Goal: Understand process/instructions: Learn how to perform a task or action

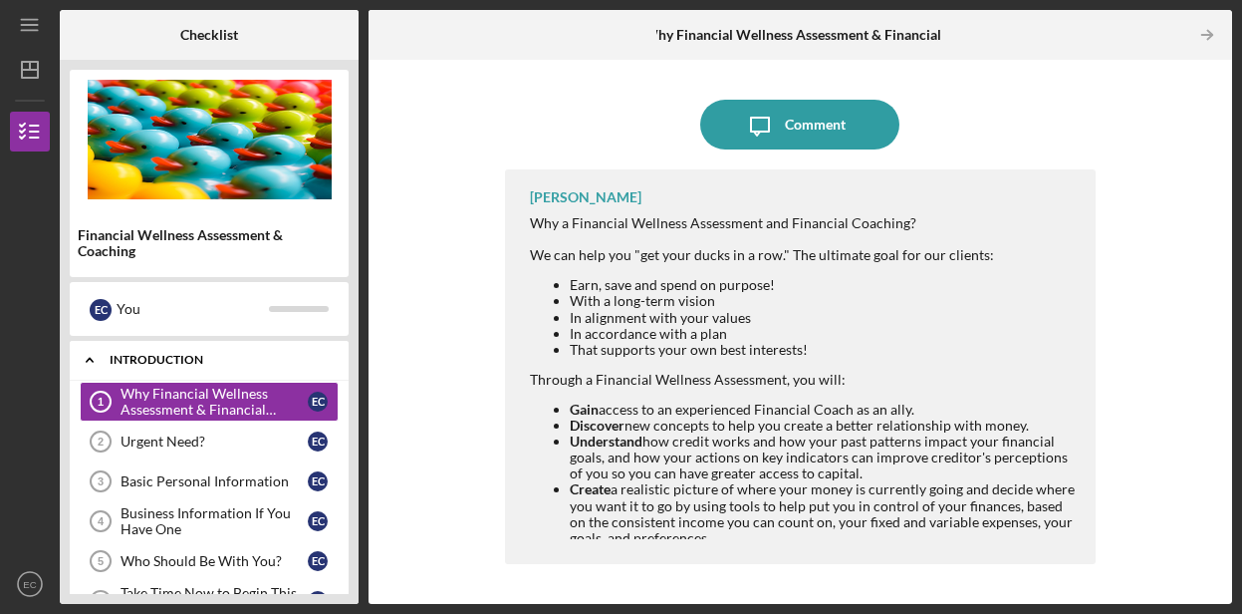
click at [86, 352] on icon "Icon/Expander" at bounding box center [90, 360] width 40 height 40
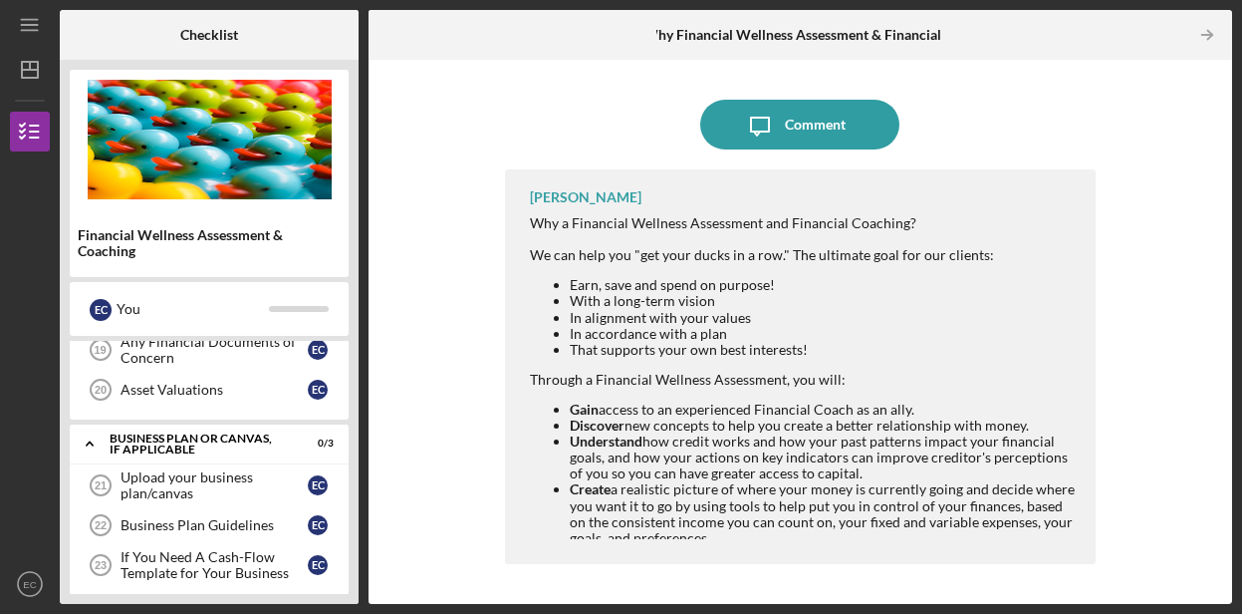
scroll to position [580, 0]
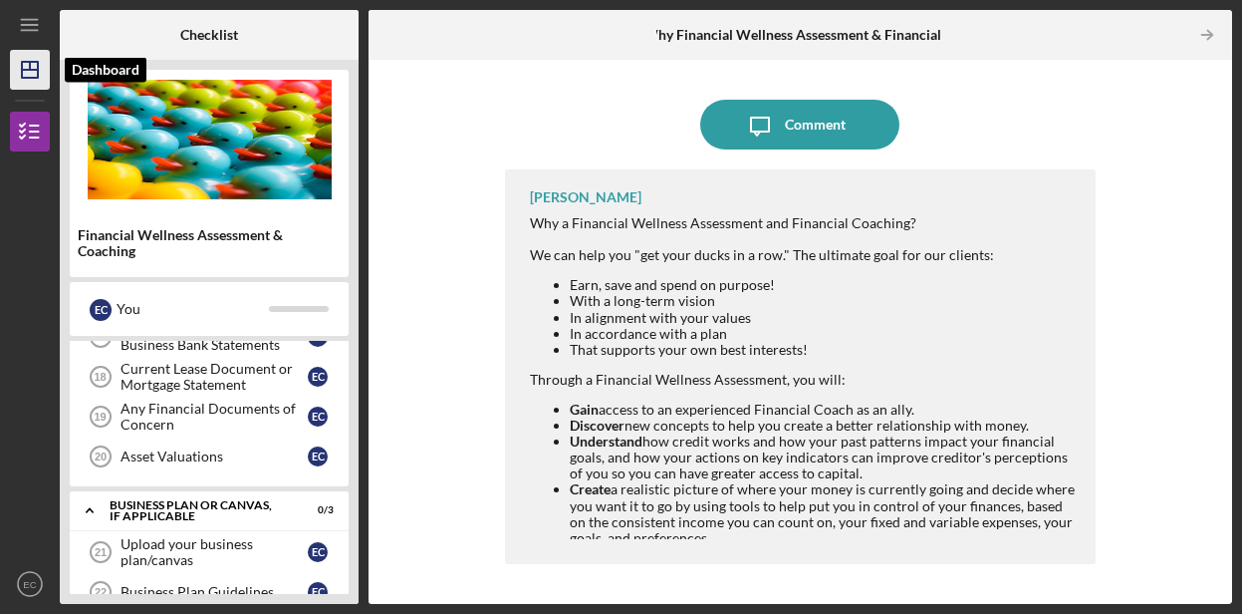
click at [28, 81] on icon "Icon/Dashboard" at bounding box center [30, 70] width 50 height 50
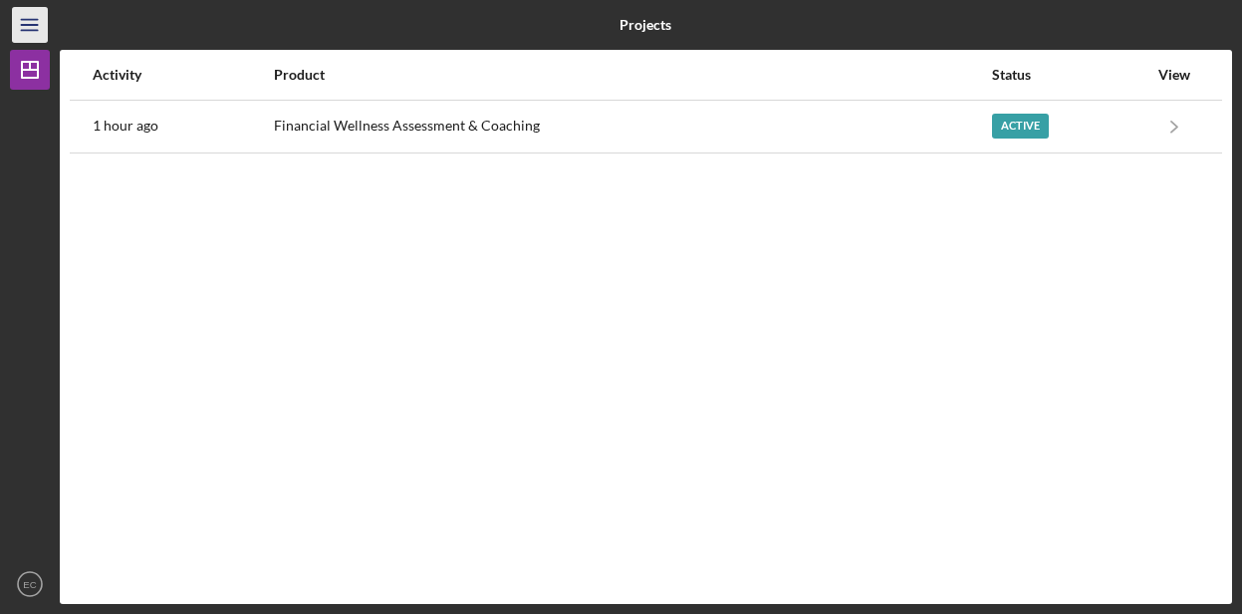
click at [21, 29] on icon "Icon/Menu" at bounding box center [30, 25] width 45 height 45
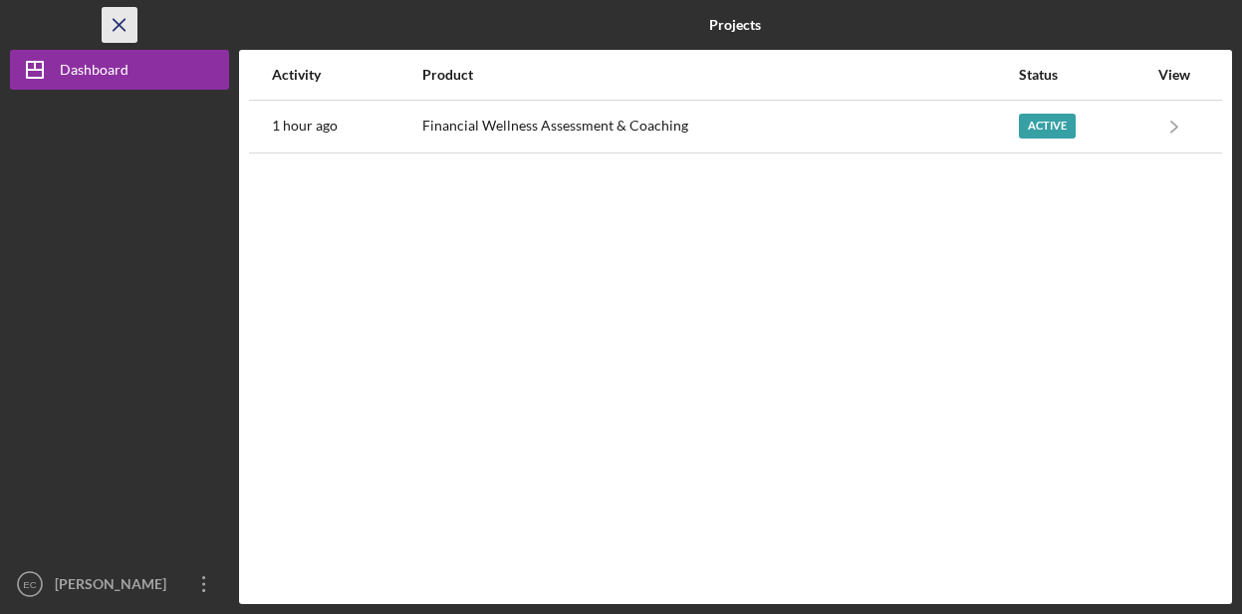
click at [115, 32] on icon "Icon/Menu Close" at bounding box center [120, 25] width 45 height 45
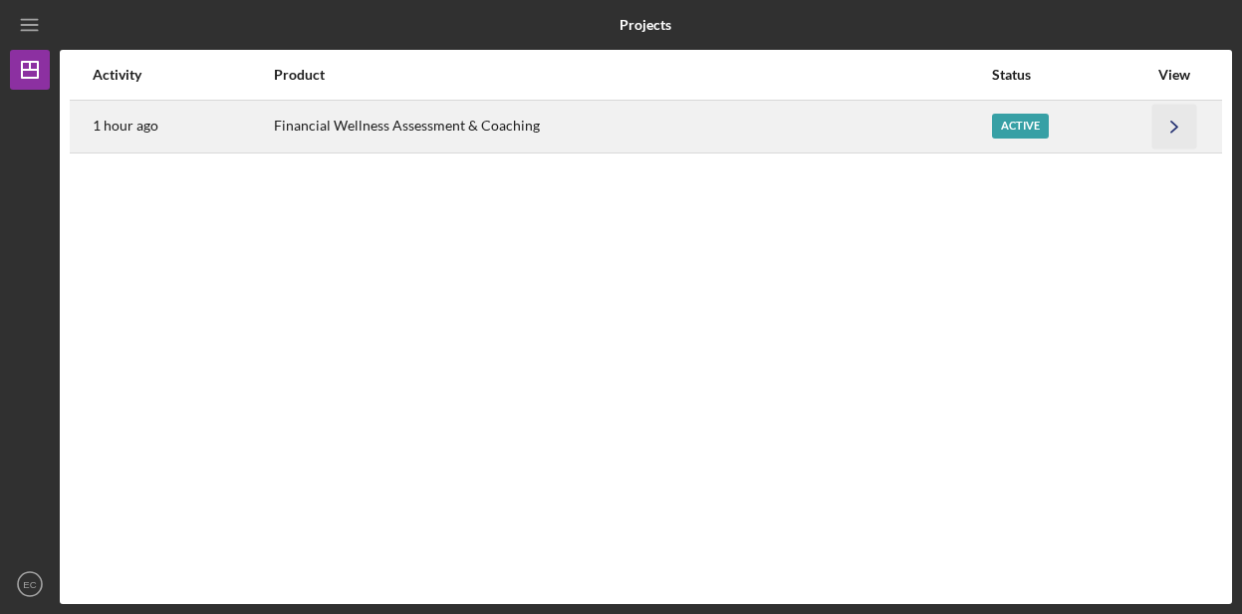
click at [1170, 119] on icon "Icon/Navigate" at bounding box center [1175, 126] width 45 height 45
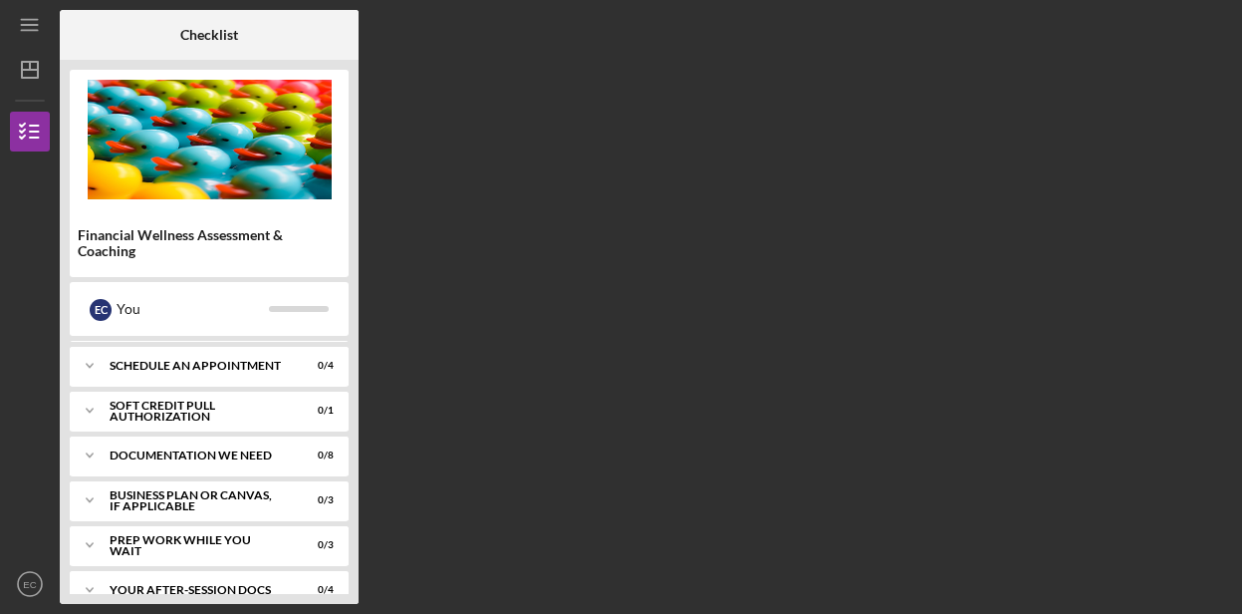
scroll to position [331, 0]
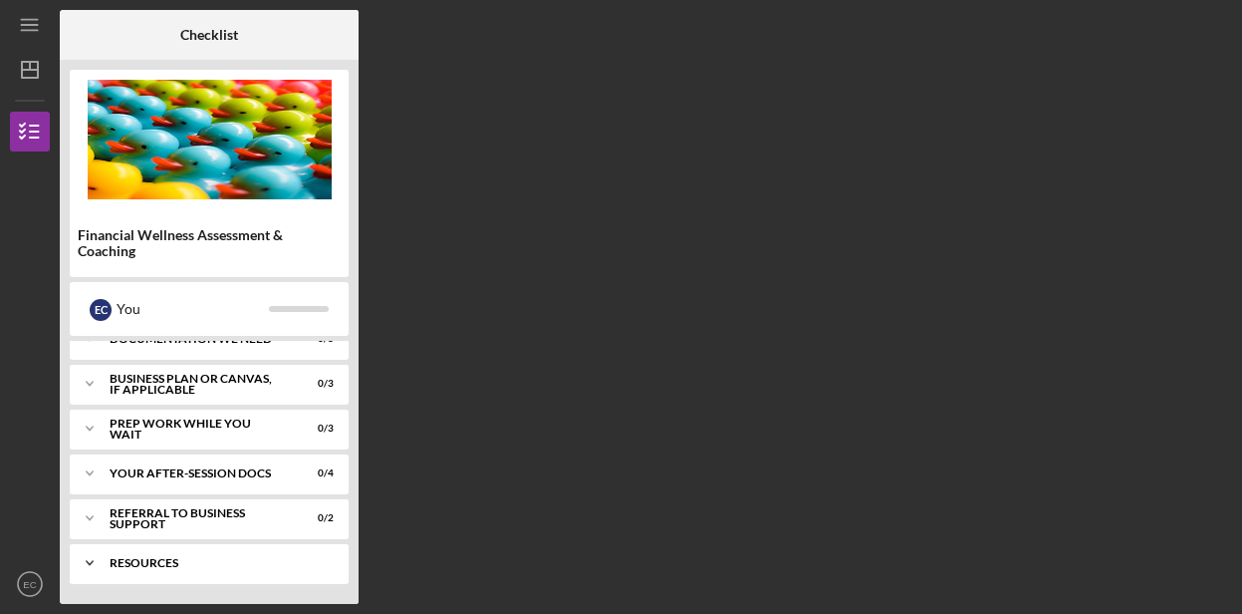
click at [169, 570] on div "Icon/Expander Resources 0 / 2" at bounding box center [209, 563] width 279 height 40
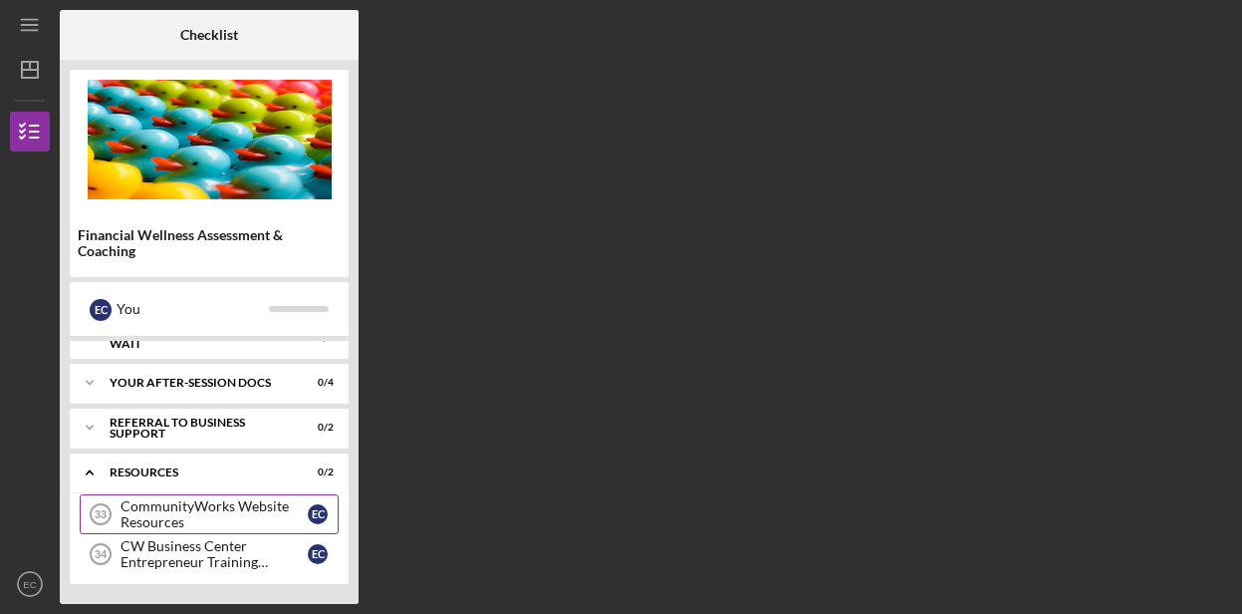
scroll to position [536, 0]
click at [199, 472] on div "Resources" at bounding box center [217, 472] width 214 height 12
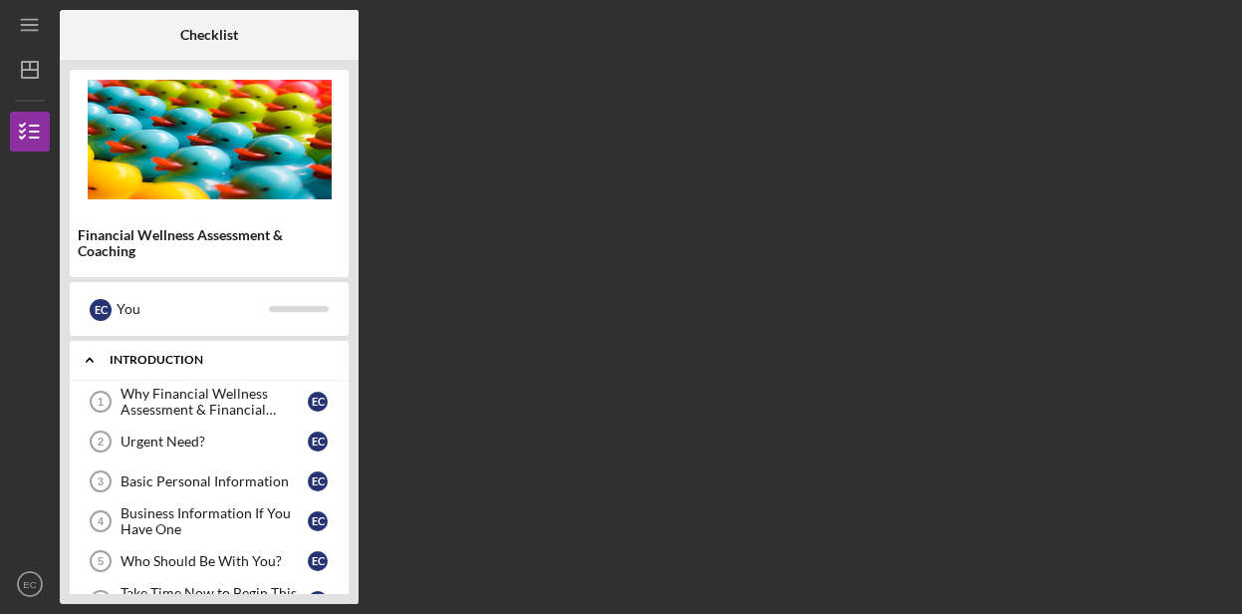
scroll to position [0, 0]
click at [183, 363] on div "Introduction" at bounding box center [217, 360] width 214 height 12
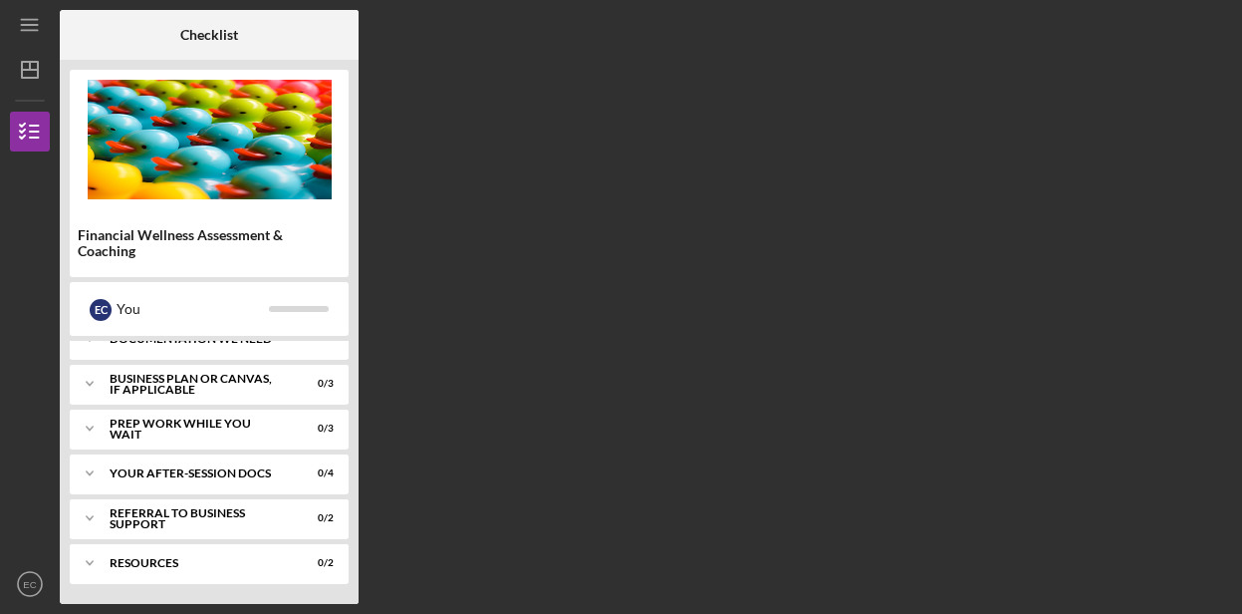
scroll to position [155, 0]
click at [268, 482] on div "Icon/Expander Your After-Session Docs 0 / 4" at bounding box center [209, 473] width 279 height 40
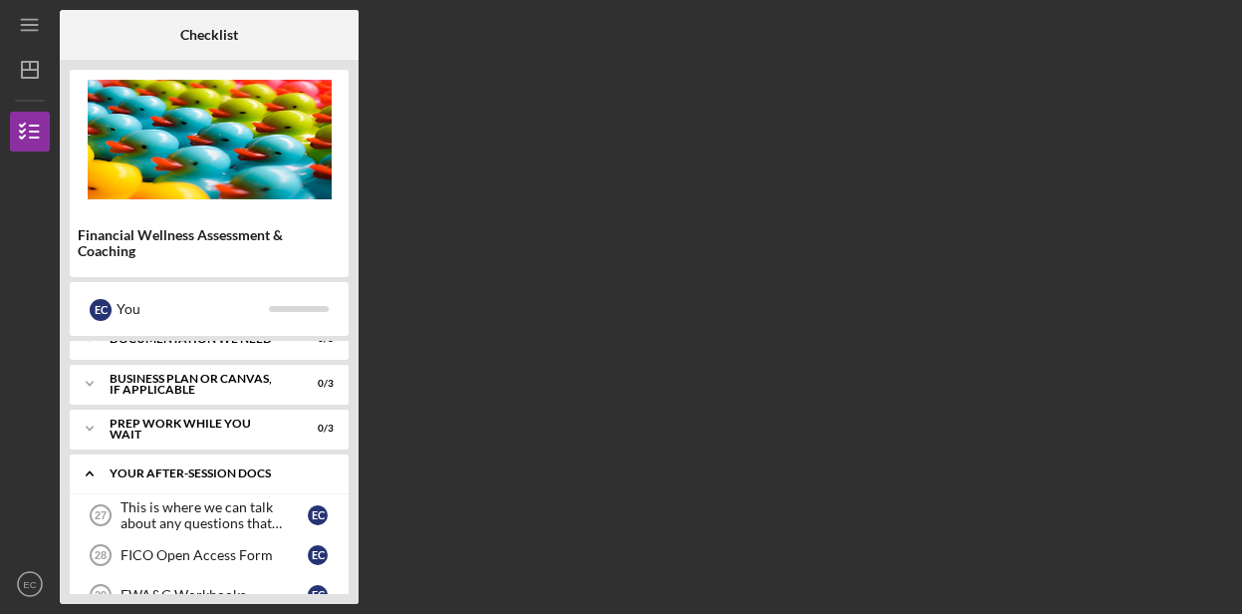
click at [267, 475] on div "Your After-Session Docs" at bounding box center [217, 473] width 214 height 12
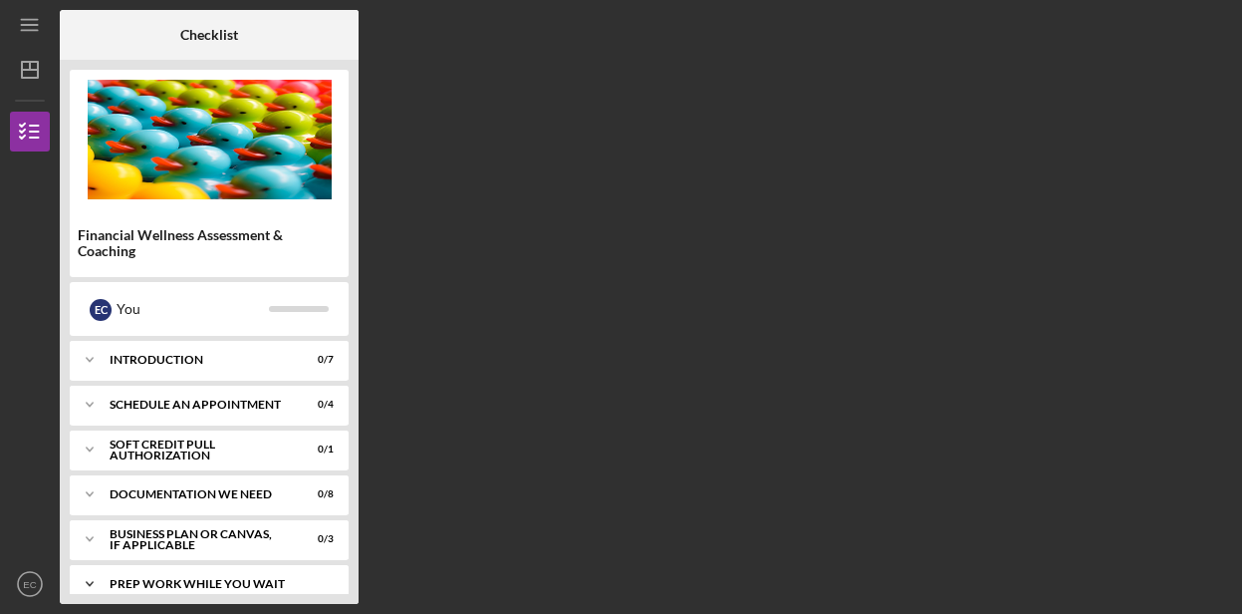
scroll to position [0, 0]
click at [169, 397] on div "Icon/Expander Schedule An Appointment 0 / 4" at bounding box center [209, 405] width 279 height 40
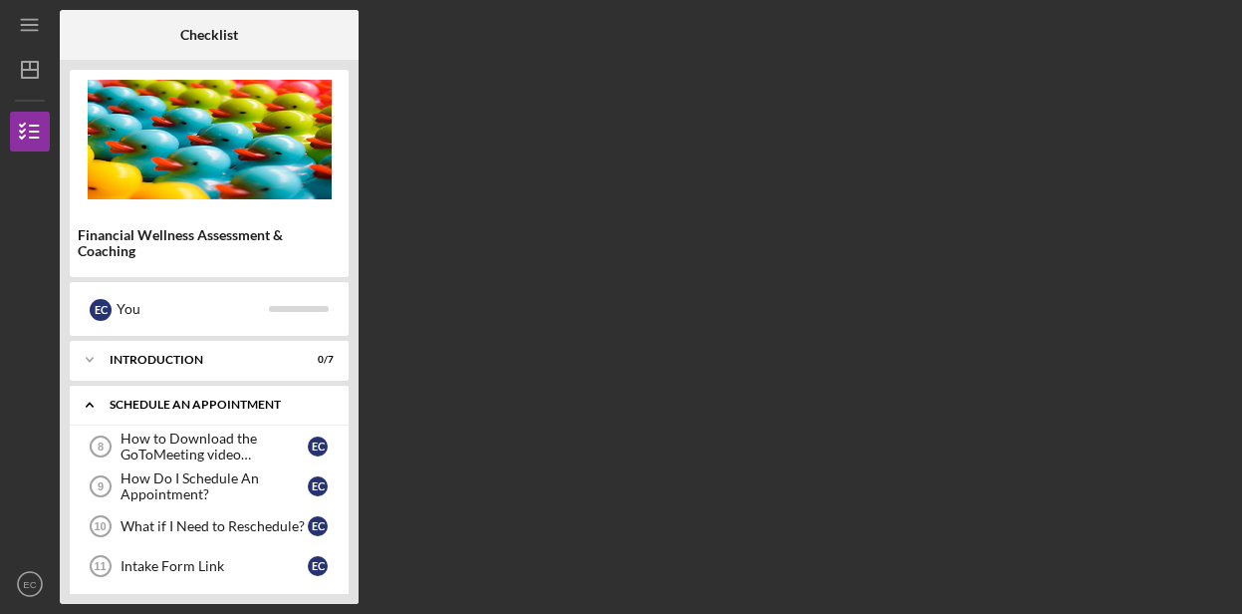
click at [169, 397] on div "Icon/Expander Schedule An Appointment 0 / 4" at bounding box center [209, 405] width 279 height 41
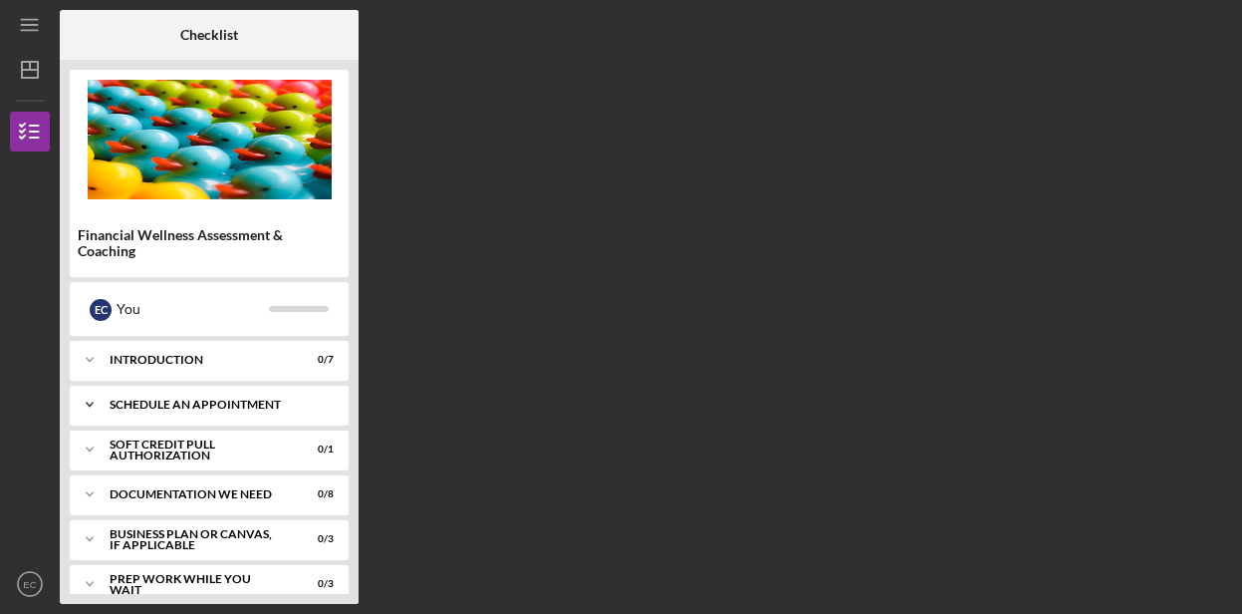
click at [181, 406] on div "Schedule An Appointment" at bounding box center [217, 405] width 214 height 12
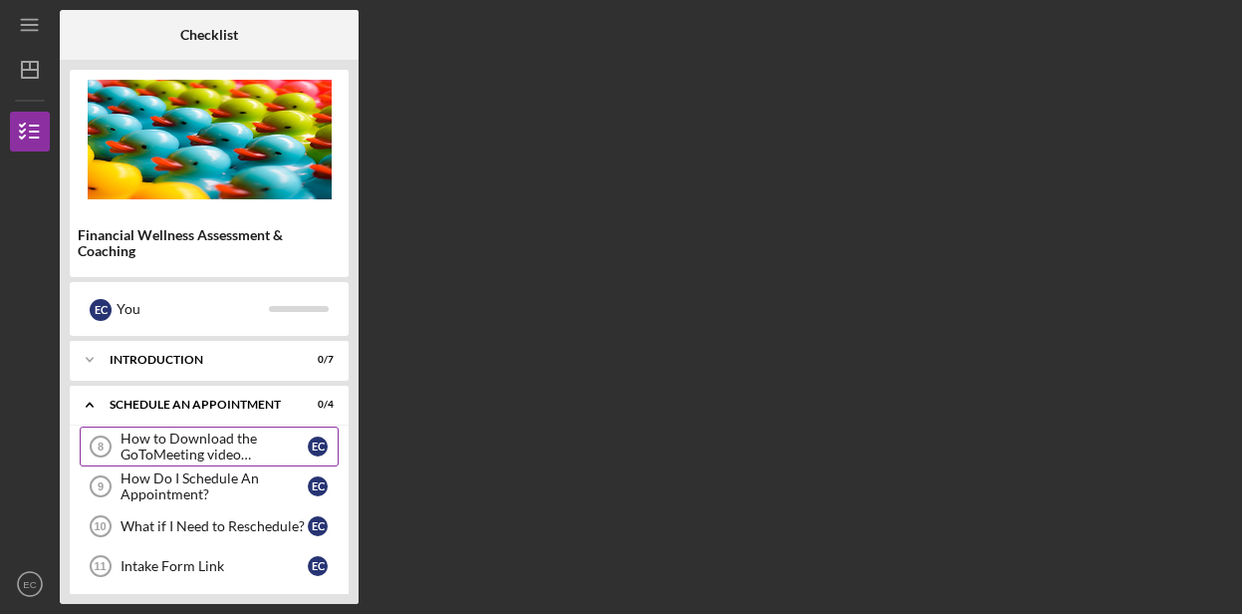
scroll to position [38, 0]
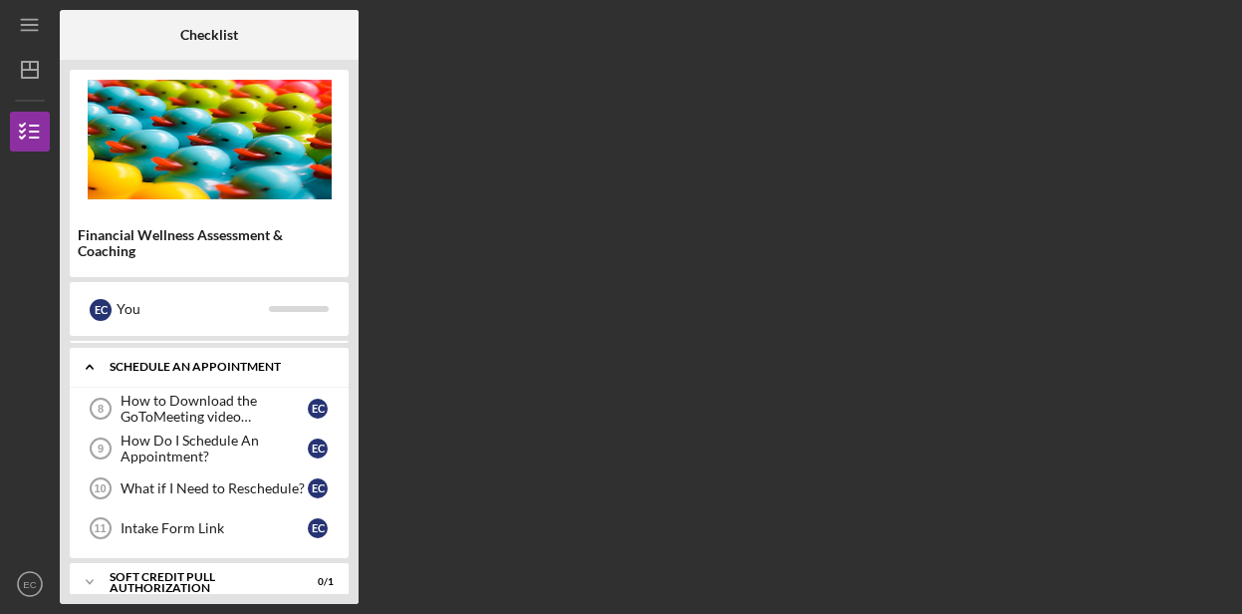
click at [178, 365] on div "Schedule An Appointment" at bounding box center [217, 367] width 214 height 12
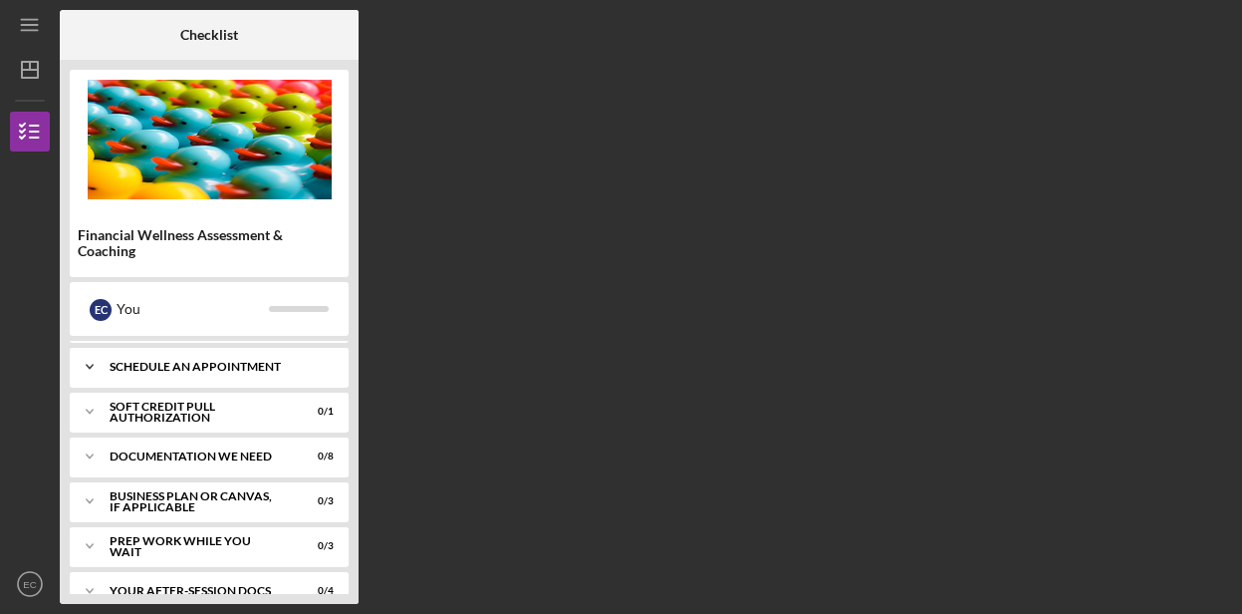
click at [181, 367] on div "Schedule An Appointment" at bounding box center [217, 367] width 214 height 12
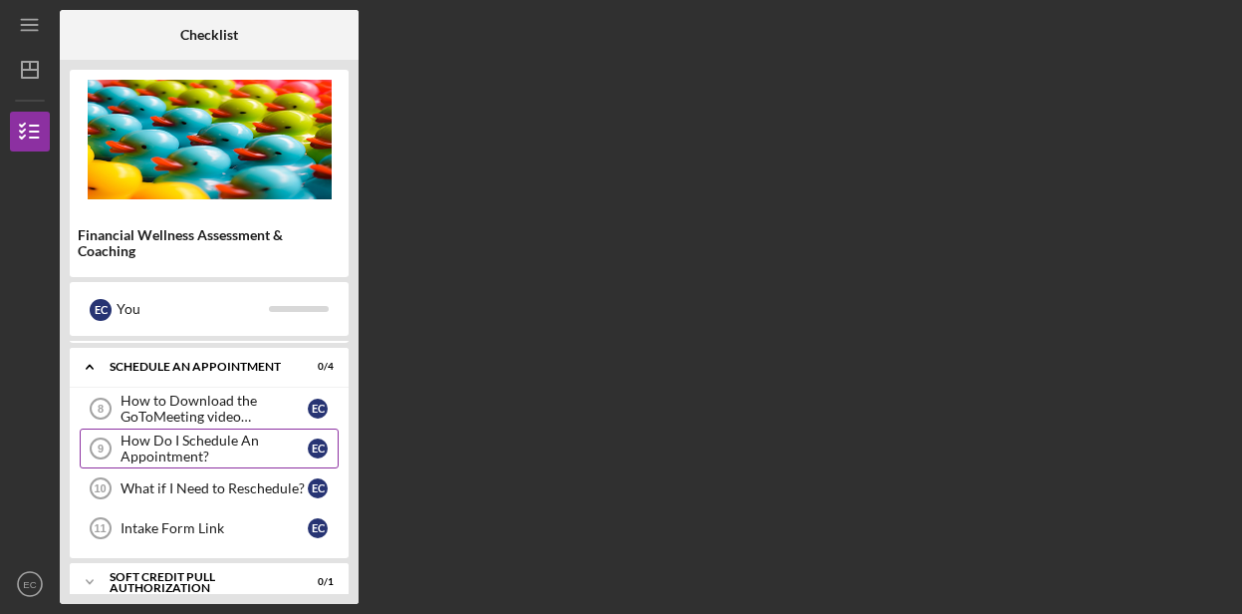
click at [203, 457] on div "How Do I Schedule An Appointment?" at bounding box center [214, 448] width 187 height 32
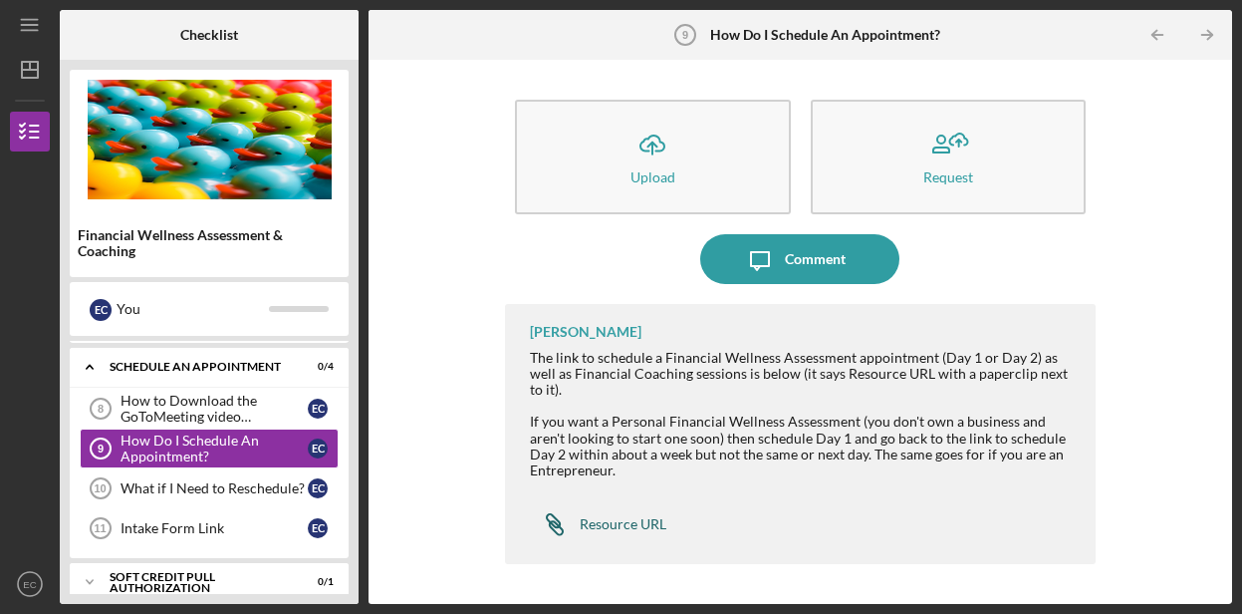
click at [639, 531] on div "Resource URL" at bounding box center [623, 524] width 87 height 16
